Goal: Transaction & Acquisition: Purchase product/service

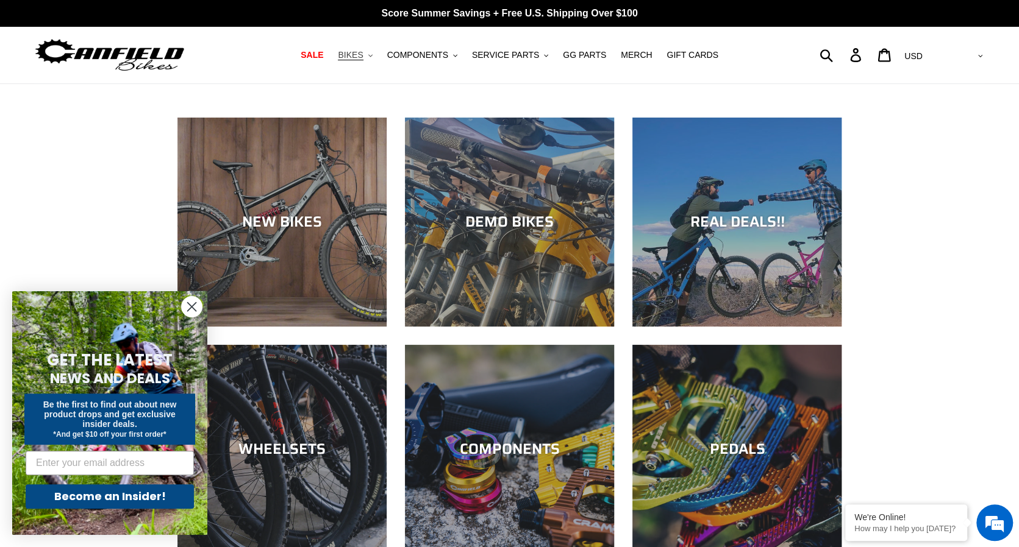
click at [363, 57] on span "BIKES" at bounding box center [350, 55] width 25 height 10
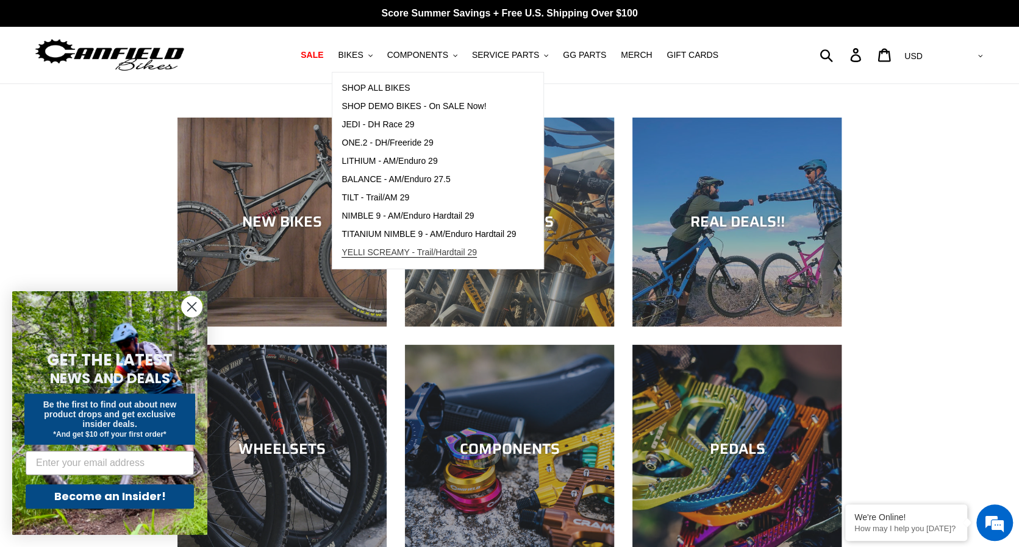
click at [431, 256] on span "YELLI SCREAMY - Trail/Hardtail 29" at bounding box center [408, 253] width 135 height 10
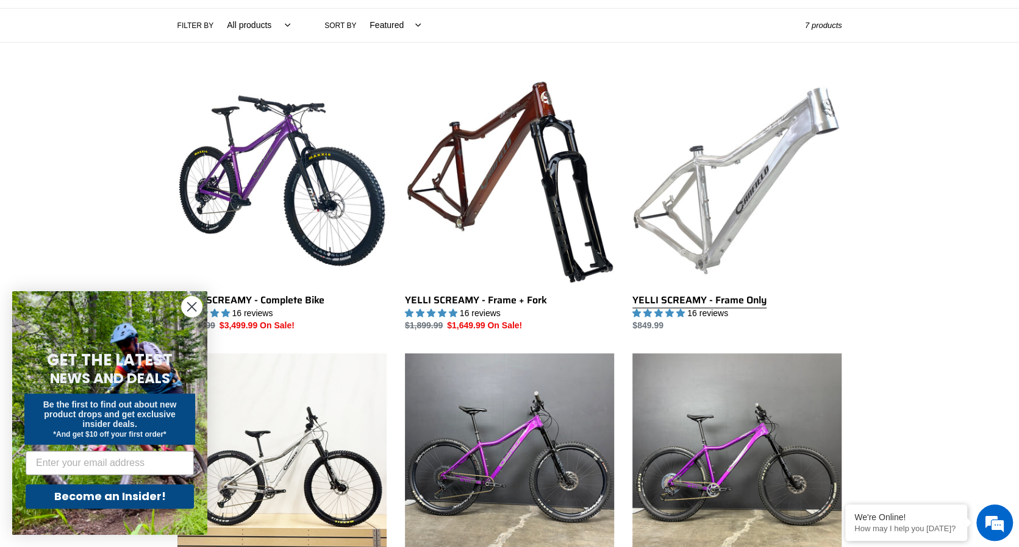
click at [715, 299] on link "YELLI SCREAMY - Frame Only" at bounding box center [736, 204] width 209 height 257
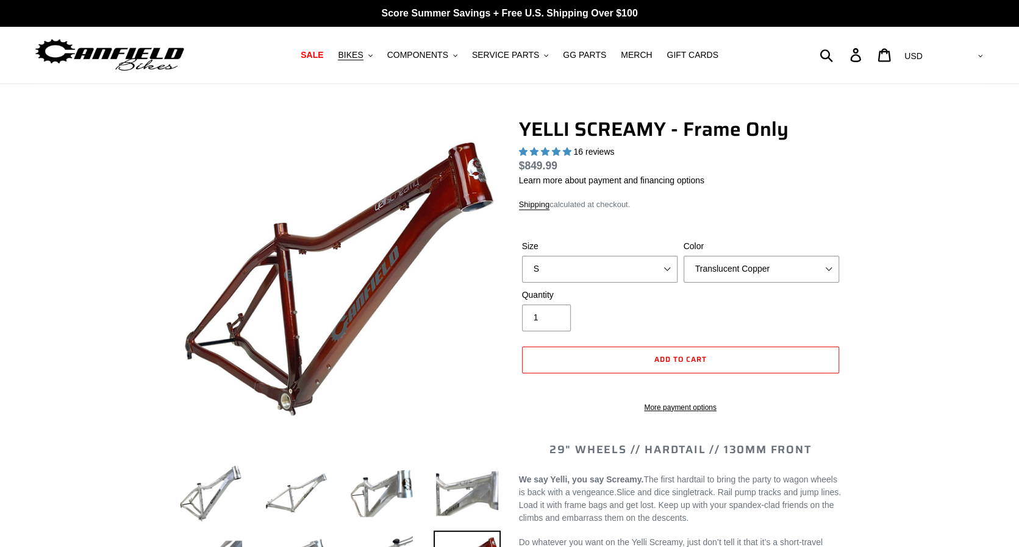
select select "highest-rating"
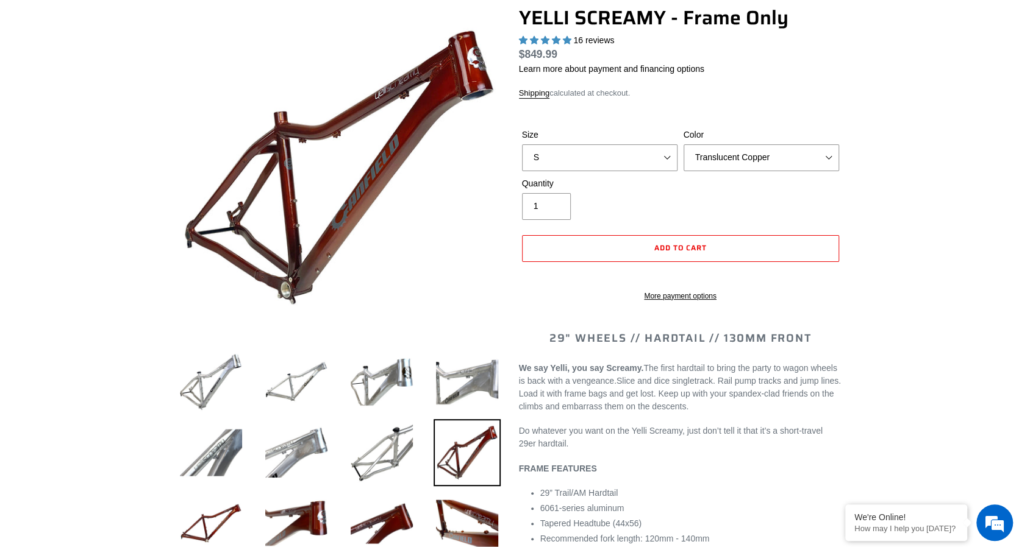
scroll to position [112, 0]
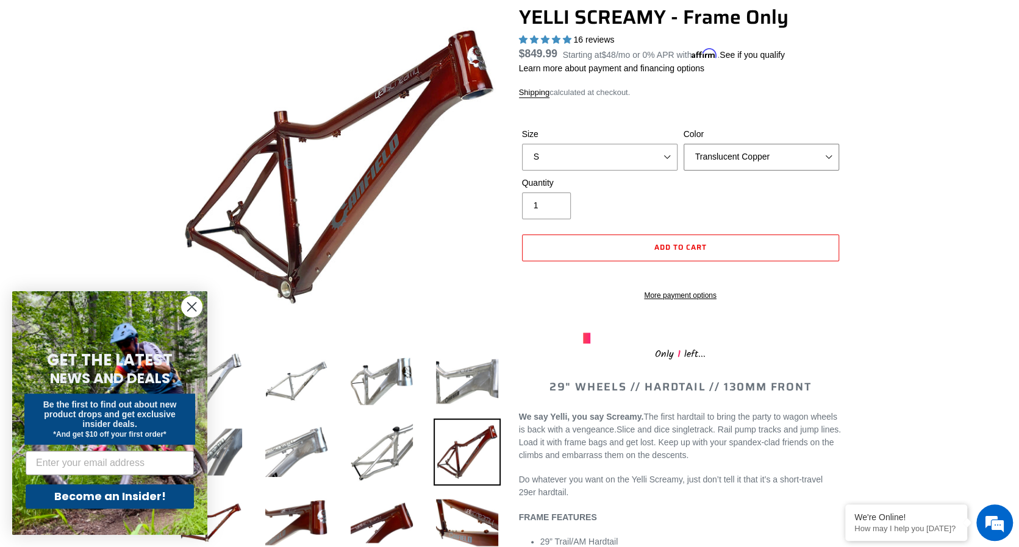
click at [766, 155] on select "Translucent Copper Purple Haze Raw" at bounding box center [760, 157] width 155 height 27
click at [683, 144] on select "Translucent Copper Purple Haze Raw" at bounding box center [760, 157] width 155 height 27
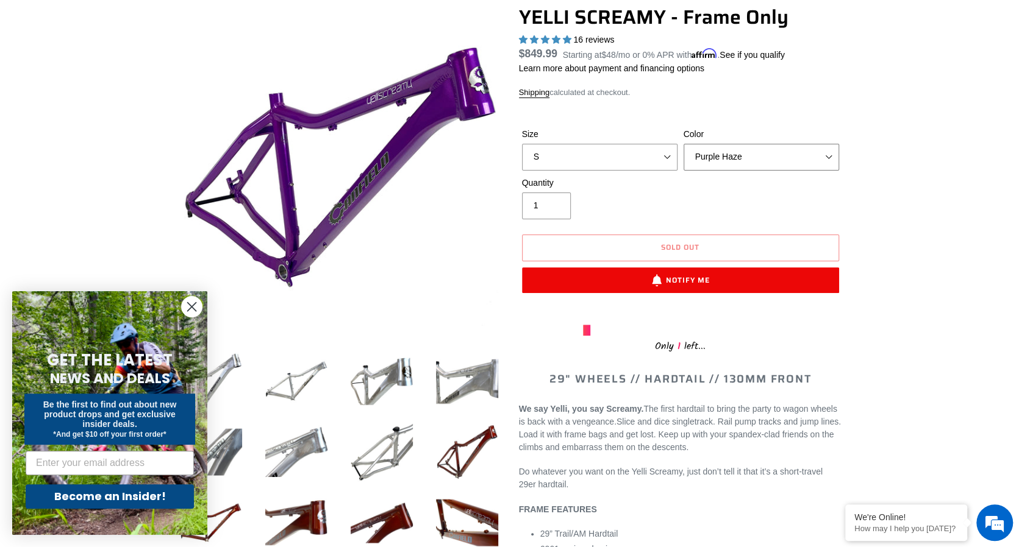
click at [745, 152] on select "Translucent Copper Purple Haze Raw" at bounding box center [760, 157] width 155 height 27
click at [683, 144] on select "Translucent Copper Purple Haze Raw" at bounding box center [760, 157] width 155 height 27
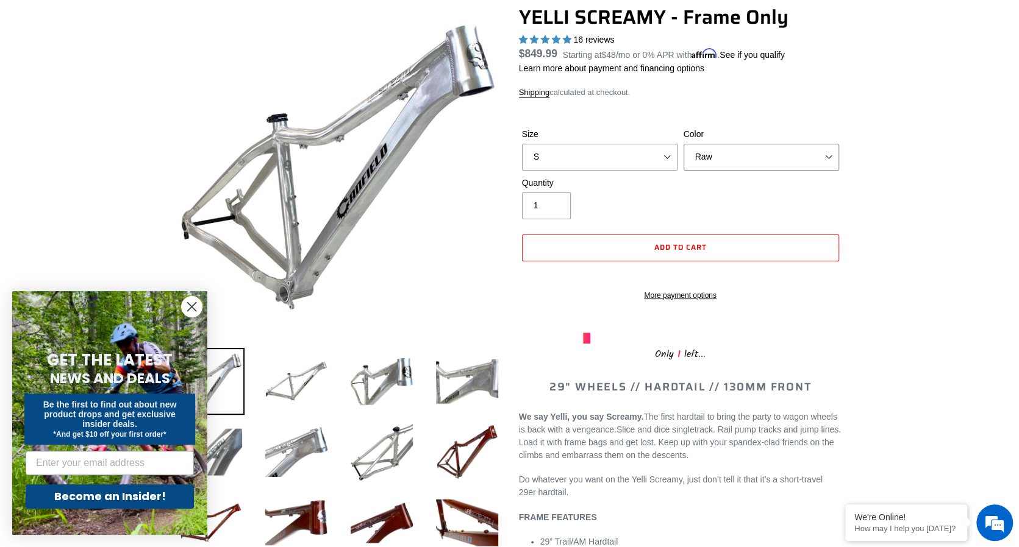
click at [739, 157] on select "Translucent Copper Purple Haze Raw" at bounding box center [760, 157] width 155 height 27
select select "Purple Haze"
click at [683, 144] on select "Translucent Copper Purple Haze Raw" at bounding box center [760, 157] width 155 height 27
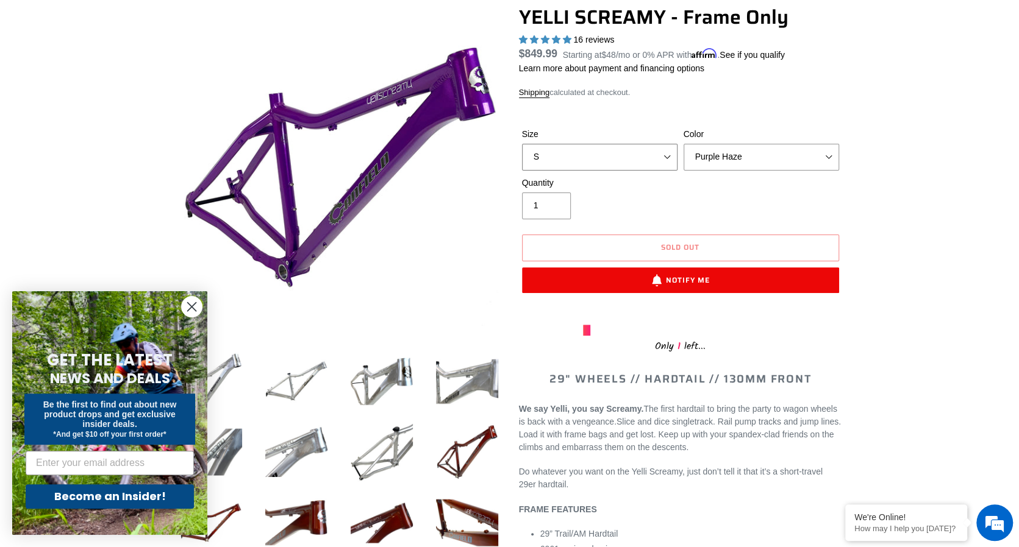
click at [646, 152] on select "S M L XL" at bounding box center [599, 157] width 155 height 27
select select "M"
click at [522, 144] on select "S M L XL" at bounding box center [599, 157] width 155 height 27
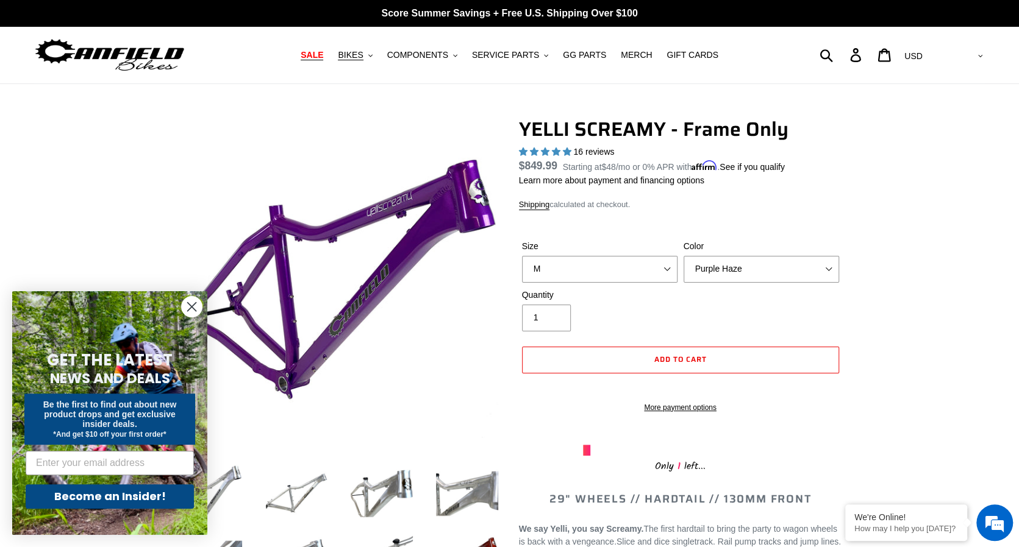
click at [323, 57] on span "SALE" at bounding box center [312, 55] width 23 height 10
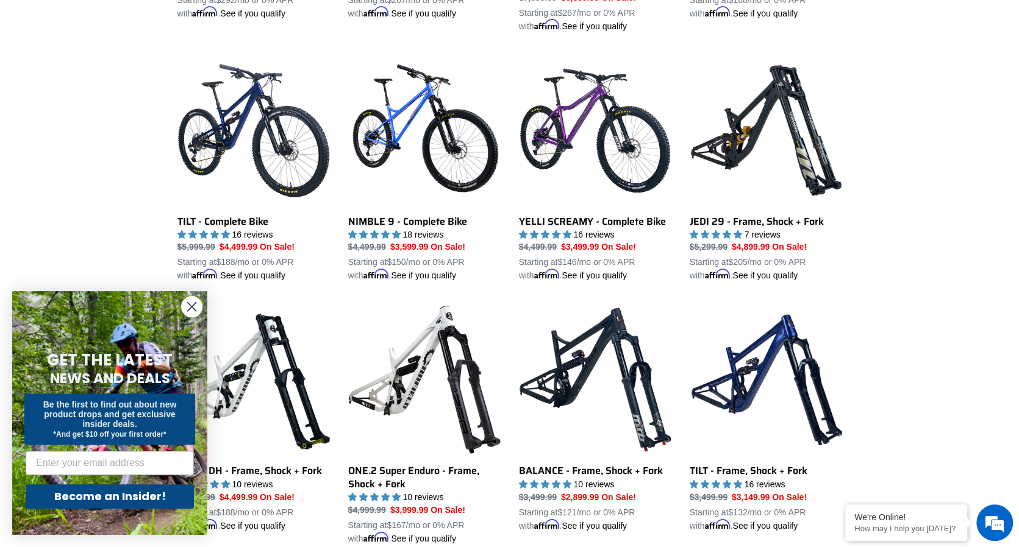
scroll to position [1042, 0]
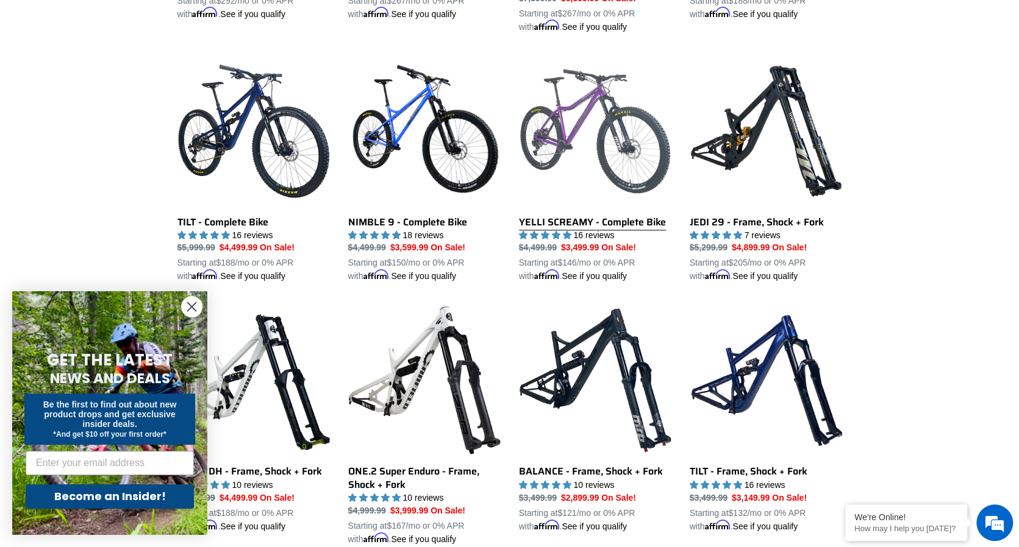
click at [605, 224] on link "YELLI SCREAMY - Complete Bike" at bounding box center [595, 169] width 152 height 229
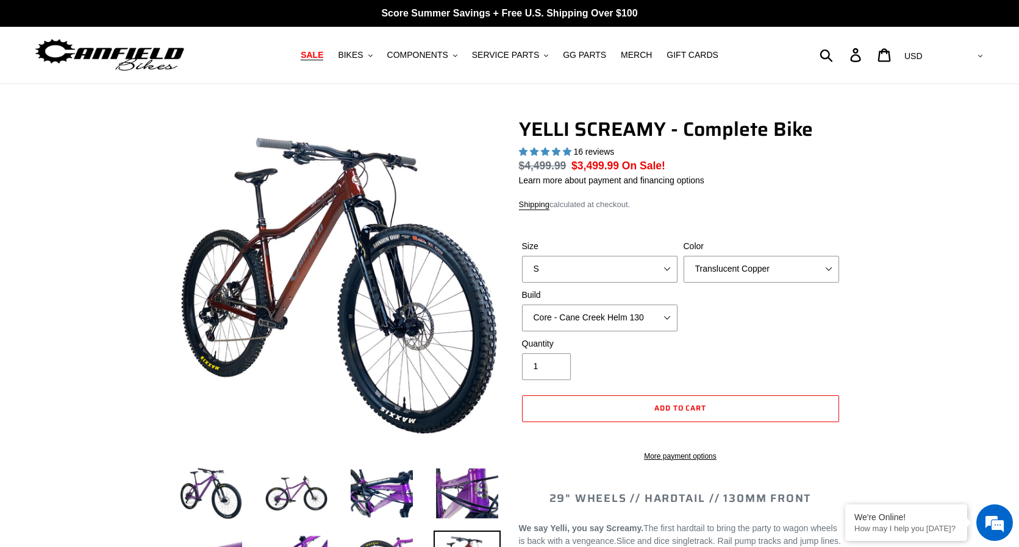
select select "highest-rating"
drag, startPoint x: 0, startPoint y: 0, endPoint x: 617, endPoint y: 266, distance: 672.0
click at [617, 266] on select "S M L XL" at bounding box center [599, 269] width 155 height 27
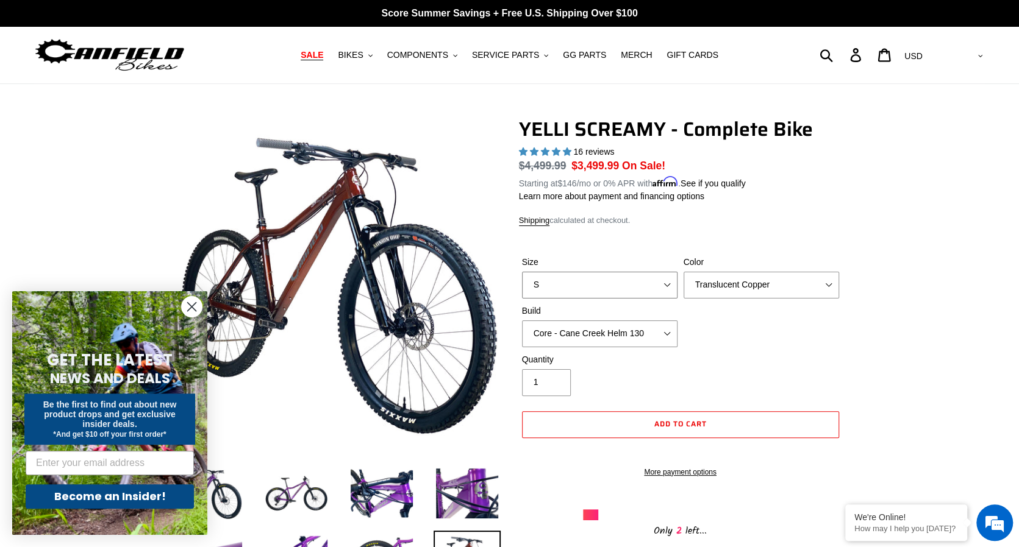
select select "M"
click at [522, 272] on select "S M L XL" at bounding box center [599, 285] width 155 height 27
click at [796, 322] on div "Size S M L XL Color Translucent Copper Purple Haze Raw Build Core - Cane Creek …" at bounding box center [680, 305] width 323 height 98
click at [196, 305] on circle "Close dialog" at bounding box center [192, 307] width 20 height 20
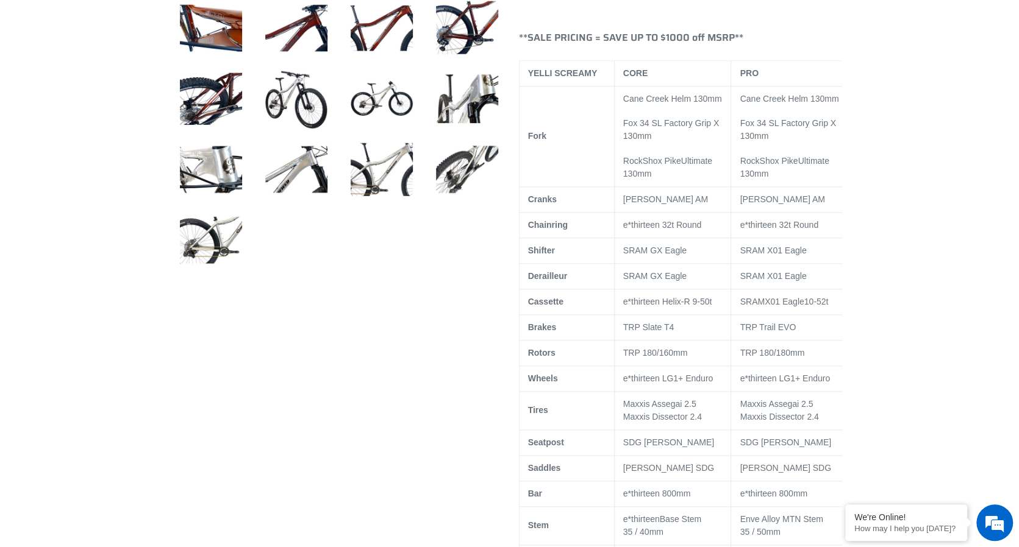
scroll to position [678, 0]
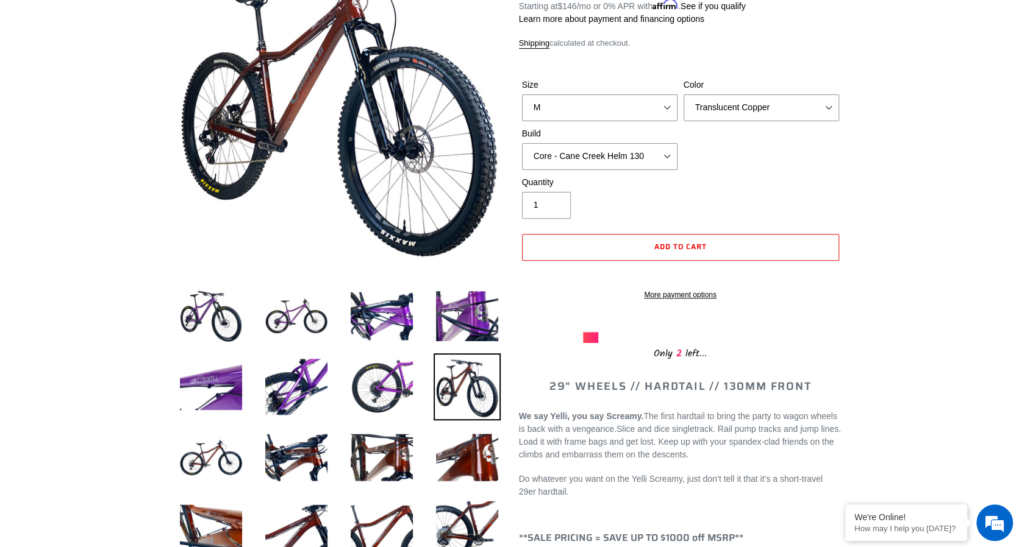
scroll to position [177, 0]
click at [664, 158] on select "Core - Cane Creek Helm 130 Pro - Cane Creek Helm 130 Core - Fox 34 SL Factory G…" at bounding box center [599, 157] width 155 height 27
click at [522, 144] on select "Core - Cane Creek Helm 130 Pro - Cane Creek Helm 130 Core - Fox 34 SL Factory G…" at bounding box center [599, 157] width 155 height 27
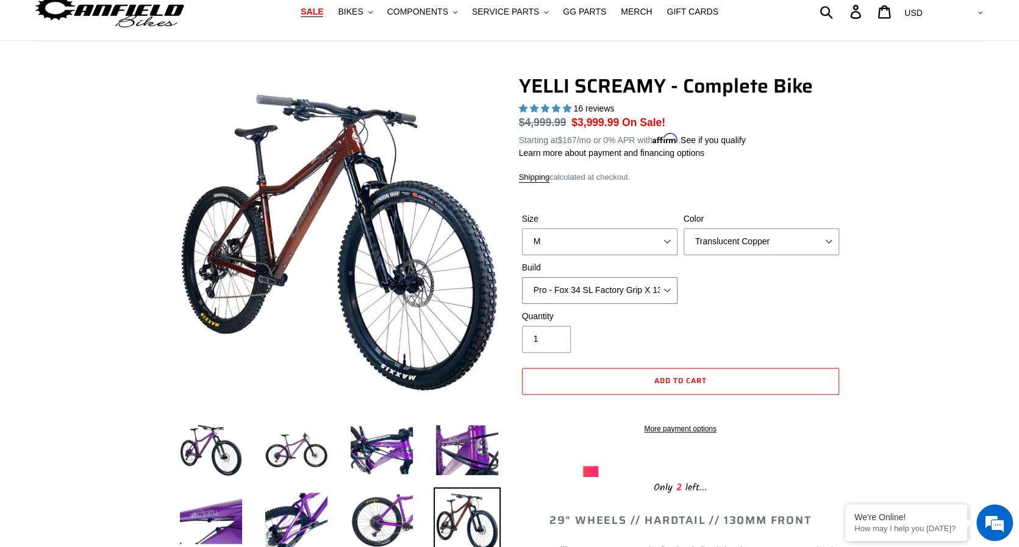
scroll to position [43, 0]
click at [664, 294] on select "Core - Cane Creek Helm 130 Pro - Cane Creek Helm 130 Core - Fox 34 SL Factory G…" at bounding box center [599, 291] width 155 height 27
click at [522, 278] on select "Core - Cane Creek Helm 130 Pro - Cane Creek Helm 130 Core - Fox 34 SL Factory G…" at bounding box center [599, 291] width 155 height 27
click at [638, 290] on select "Core - Cane Creek Helm 130 Pro - Cane Creek Helm 130 Core - Fox 34 SL Factory G…" at bounding box center [599, 291] width 155 height 27
click at [522, 278] on select "Core - Cane Creek Helm 130 Pro - Cane Creek Helm 130 Core - Fox 34 SL Factory G…" at bounding box center [599, 291] width 155 height 27
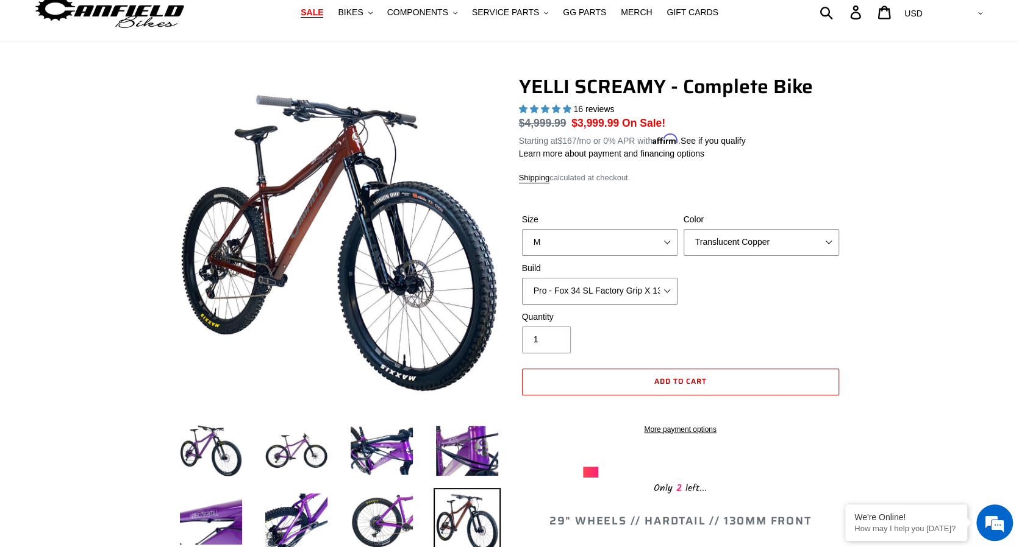
drag, startPoint x: 638, startPoint y: 286, endPoint x: 583, endPoint y: 393, distance: 120.8
click at [583, 393] on form "Size S M L XL Color Translucent Copper Purple Haze Raw Build Core - Cane Creek …" at bounding box center [680, 321] width 323 height 254
click at [522, 278] on select "Core - Cane Creek Helm 130 Pro - Cane Creek Helm 130 Core - Fox 34 SL Factory G…" at bounding box center [599, 291] width 155 height 27
click at [615, 297] on select "Core - Cane Creek Helm 130 Pro - Cane Creek Helm 130 Core - Fox 34 SL Factory G…" at bounding box center [599, 291] width 155 height 27
select select "Pro - Fox 34 SL Factory Grip X 130"
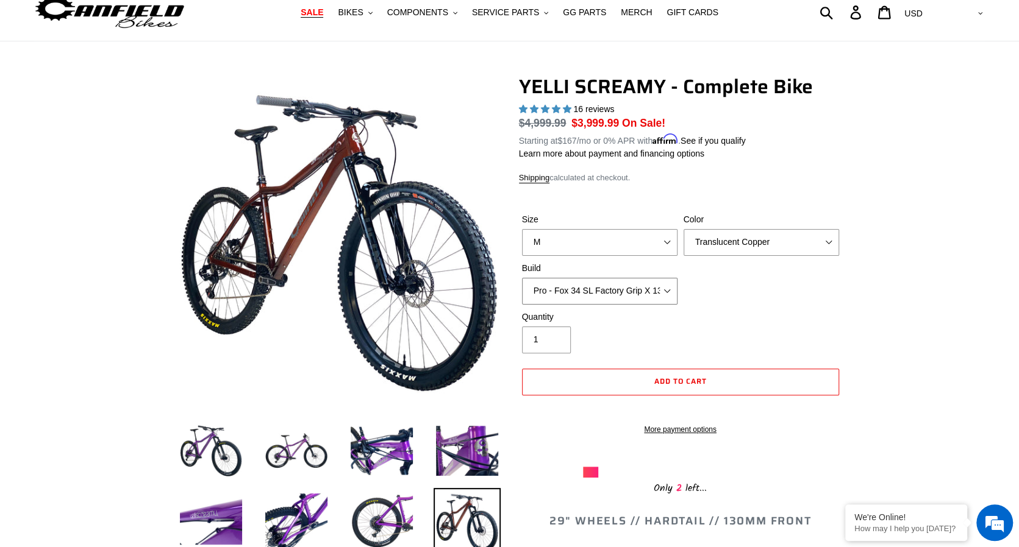
click at [522, 278] on select "Core - Cane Creek Helm 130 Pro - Cane Creek Helm 130 Core - Fox 34 SL Factory G…" at bounding box center [599, 291] width 155 height 27
